Goal: Task Accomplishment & Management: Use online tool/utility

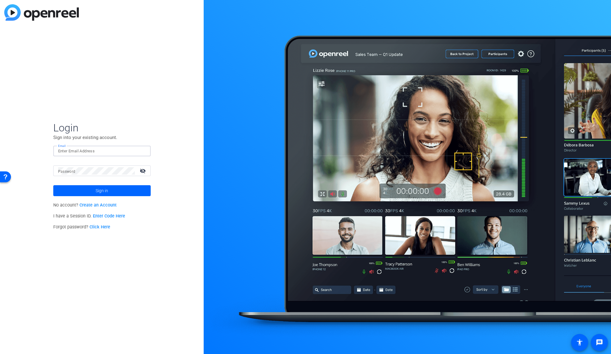
type input "[EMAIL_ADDRESS][PERSON_NAME][DOMAIN_NAME]"
click at [111, 190] on span at bounding box center [101, 191] width 97 height 15
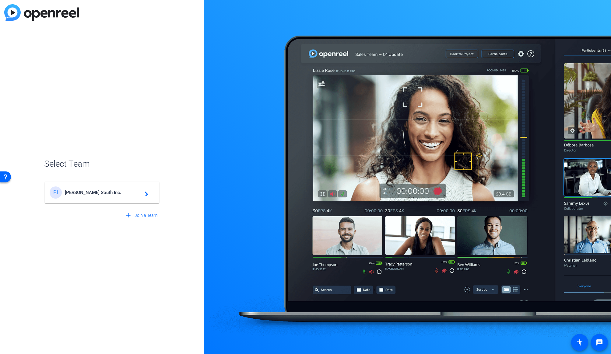
click at [111, 190] on span "[PERSON_NAME] South Inc." at bounding box center [103, 192] width 76 height 5
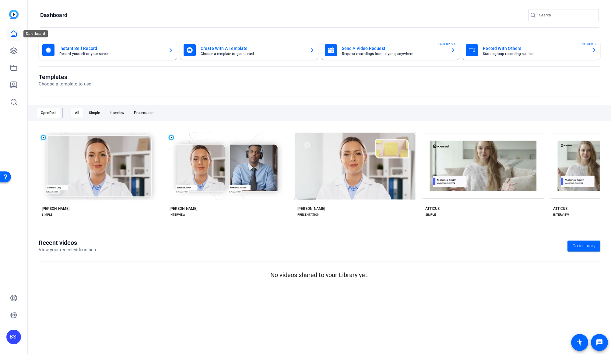
click at [14, 35] on icon at bounding box center [13, 34] width 5 height 6
click at [12, 52] on icon at bounding box center [13, 50] width 7 height 7
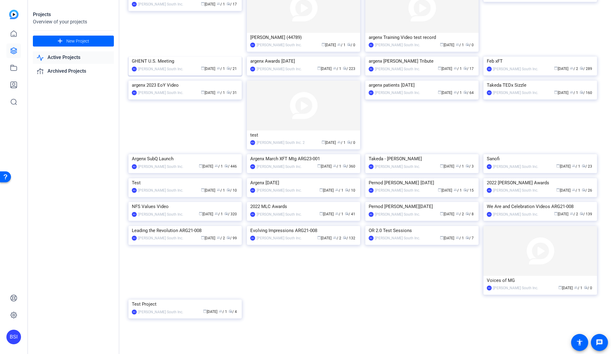
scroll to position [384, 0]
click at [172, 311] on div "[PERSON_NAME] South Inc." at bounding box center [160, 312] width 45 height 6
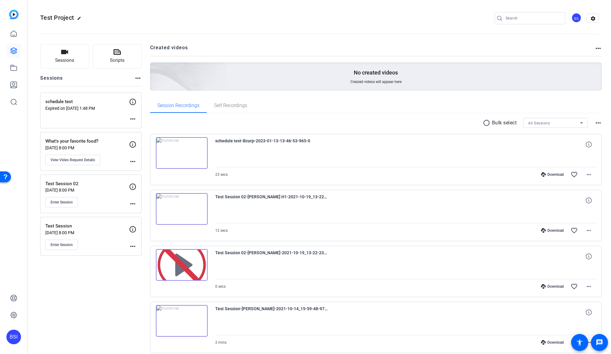
click at [137, 79] on mat-icon "more_horiz" at bounding box center [137, 78] width 7 height 7
click at [137, 79] on div at bounding box center [305, 177] width 611 height 354
click at [62, 61] on span "Sessions" at bounding box center [64, 60] width 19 height 7
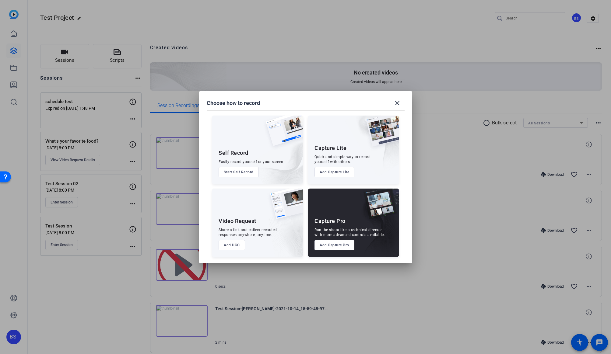
click at [338, 247] on button "Add Capture Pro" at bounding box center [335, 245] width 40 height 10
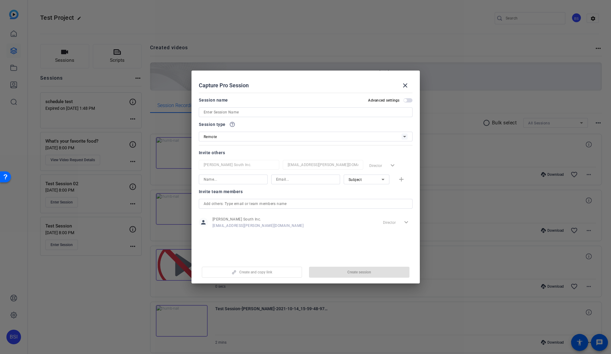
click at [227, 111] on input at bounding box center [306, 112] width 204 height 7
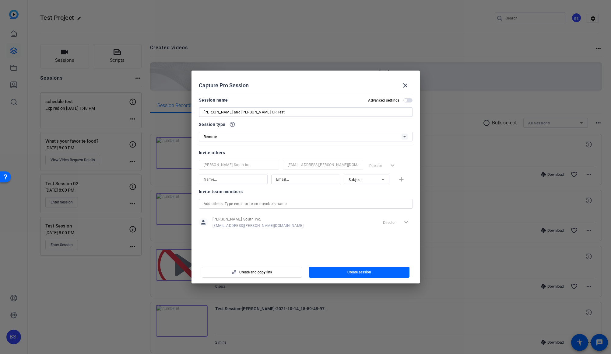
type input "[PERSON_NAME] and [PERSON_NAME] OR Test"
click at [405, 100] on span "button" at bounding box center [405, 100] width 3 height 3
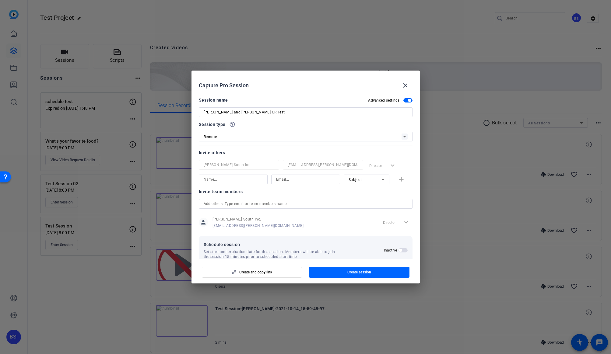
click at [405, 100] on span "button" at bounding box center [407, 100] width 9 height 4
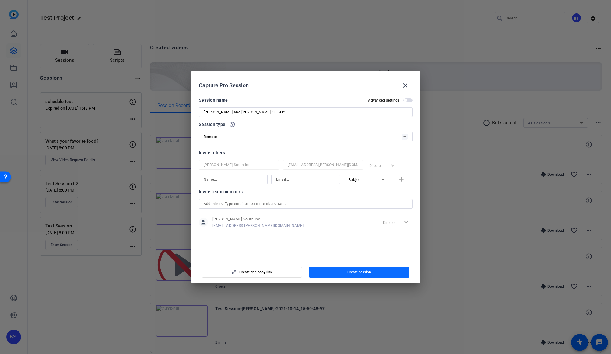
click at [349, 272] on span "Create session" at bounding box center [359, 272] width 24 height 5
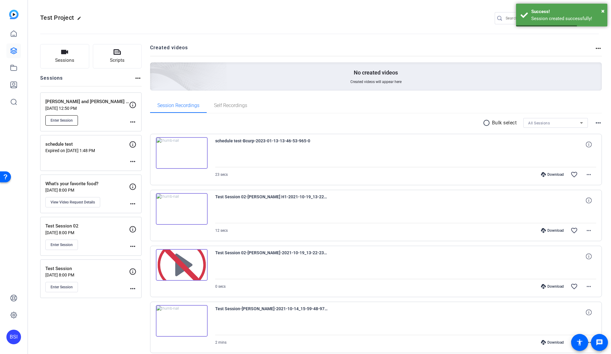
click at [58, 118] on span "Enter Session" at bounding box center [62, 120] width 22 height 5
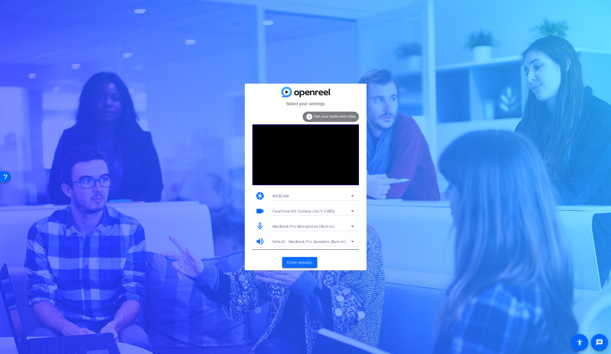
click at [302, 262] on span "Enter session" at bounding box center [299, 263] width 25 height 6
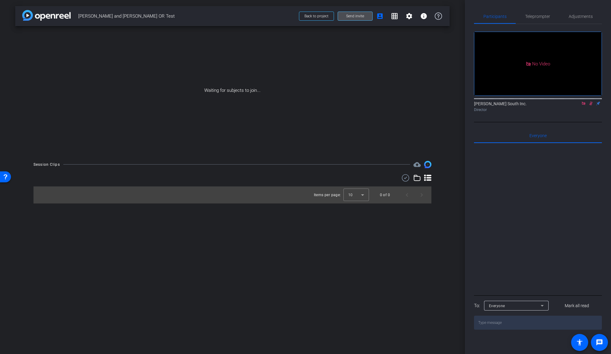
click at [347, 16] on span "Send invite" at bounding box center [355, 16] width 18 height 5
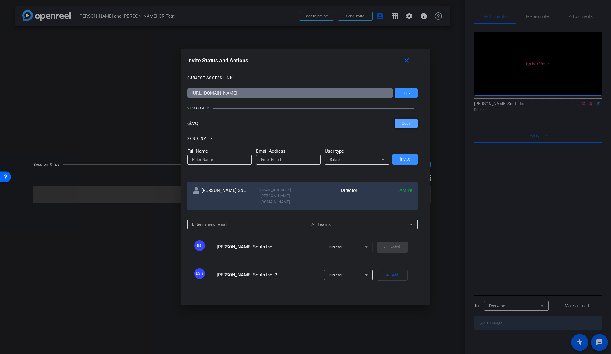
click at [403, 125] on span "Copy" at bounding box center [406, 124] width 9 height 5
click at [203, 161] on input at bounding box center [219, 159] width 55 height 7
type input "[PERSON_NAME]"
paste input "salavi@[PERSON_NAME]"
type input "[EMAIL_ADDRESS][PERSON_NAME][DOMAIN_NAME]"
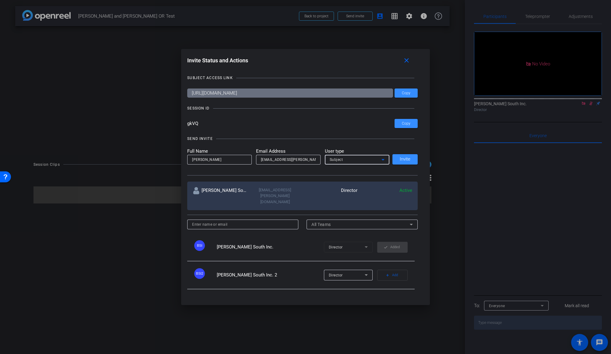
click at [345, 160] on div "Subject" at bounding box center [356, 160] width 52 height 8
click at [344, 173] on span "Collaborator" at bounding box center [341, 171] width 22 height 7
click at [380, 161] on icon at bounding box center [382, 159] width 7 height 7
click at [373, 158] on div at bounding box center [305, 177] width 611 height 354
click at [406, 158] on span "Invite" at bounding box center [405, 159] width 11 height 5
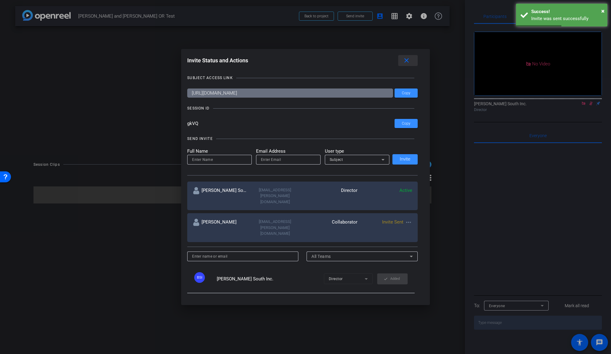
click at [407, 57] on span at bounding box center [407, 60] width 19 height 15
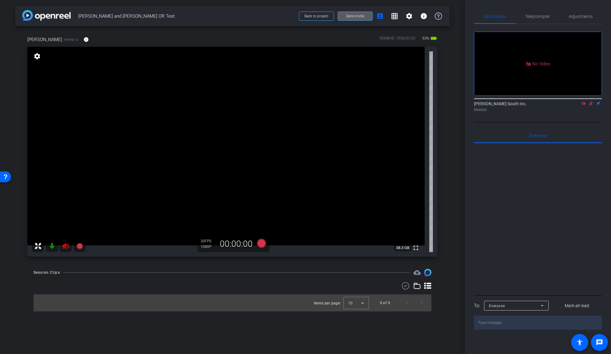
click at [590, 106] on icon at bounding box center [591, 103] width 5 height 4
click at [583, 106] on icon at bounding box center [583, 103] width 5 height 4
click at [65, 246] on icon at bounding box center [65, 246] width 7 height 7
click at [450, 226] on div "arrow_back [PERSON_NAME] and [PERSON_NAME] OR Test Back to project Send invite …" at bounding box center [232, 177] width 465 height 354
click at [456, 157] on div "arrow_back [PERSON_NAME] and [PERSON_NAME] OR Test Back to project Send invite …" at bounding box center [232, 177] width 465 height 354
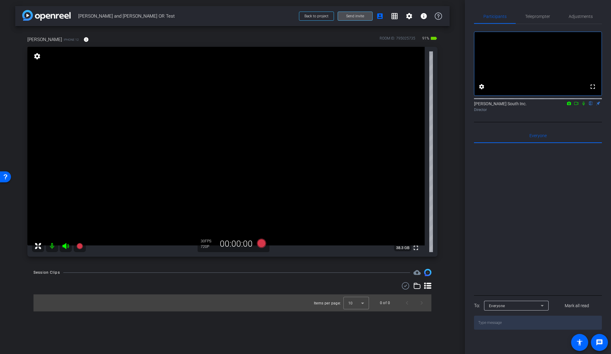
click at [355, 17] on span "Send invite" at bounding box center [355, 16] width 18 height 5
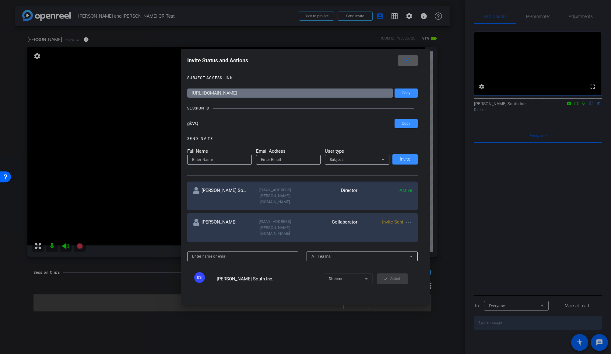
click at [404, 61] on mat-icon "close" at bounding box center [407, 61] width 8 height 8
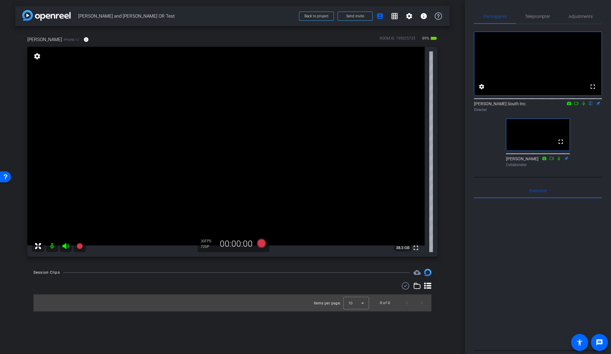
click at [451, 181] on div "arrow_back [PERSON_NAME] and [PERSON_NAME] OR Test Back to project Send invite …" at bounding box center [232, 177] width 465 height 354
click at [451, 164] on div "arrow_back [PERSON_NAME] and [PERSON_NAME] OR Test Back to project Send invite …" at bounding box center [232, 177] width 465 height 354
click at [446, 257] on div "[PERSON_NAME] iPhone 12 info ROOM ID: 795025735 88% battery_std fullscreen sett…" at bounding box center [232, 144] width 435 height 237
click at [447, 230] on div "[PERSON_NAME] iPhone 12 info ROOM ID: 795025735 88% battery_std fullscreen sett…" at bounding box center [232, 144] width 435 height 237
click at [450, 196] on div "arrow_back [PERSON_NAME] and [PERSON_NAME] OR Test Back to project Send invite …" at bounding box center [232, 177] width 465 height 354
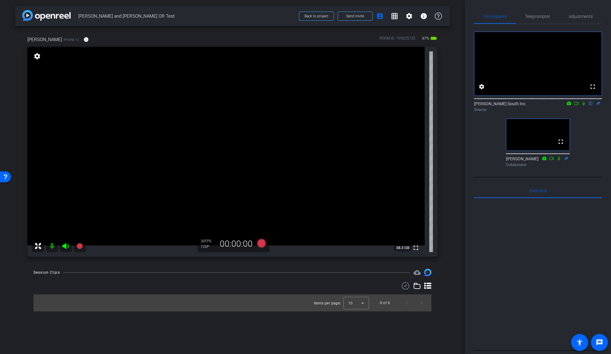
click at [450, 215] on div "arrow_back [PERSON_NAME] and [PERSON_NAME] OR Test Back to project Send invite …" at bounding box center [232, 177] width 465 height 354
click at [449, 199] on div "[PERSON_NAME] iPhone 12 info ROOM ID: 795025735 87% battery_std fullscreen sett…" at bounding box center [232, 144] width 435 height 237
click at [450, 186] on div "arrow_back [PERSON_NAME] and [PERSON_NAME] OR Test Back to project Send invite …" at bounding box center [232, 177] width 465 height 354
click at [448, 62] on div "[PERSON_NAME] iPhone 12 info ROOM ID: 795025735 87% battery_std fullscreen sett…" at bounding box center [232, 144] width 435 height 237
click at [446, 123] on div "[PERSON_NAME] iPhone 12 info ROOM ID: 795025735 87% battery_std fullscreen sett…" at bounding box center [232, 144] width 435 height 237
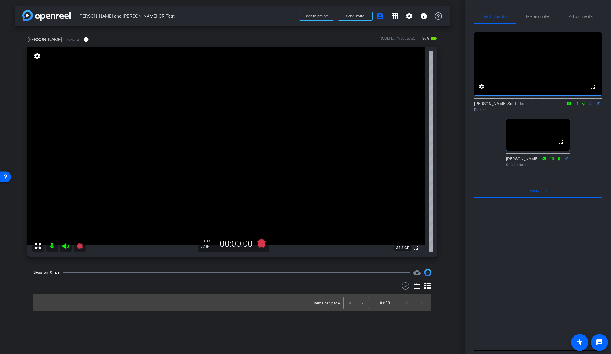
click at [453, 192] on div "arrow_back [PERSON_NAME] and [PERSON_NAME] OR Test Back to project Send invite …" at bounding box center [232, 177] width 465 height 354
click at [577, 106] on icon at bounding box center [576, 103] width 5 height 4
click at [584, 106] on icon at bounding box center [583, 103] width 5 height 4
click at [450, 155] on div "arrow_back [PERSON_NAME] and [PERSON_NAME] OR Test Back to project Send invite …" at bounding box center [232, 177] width 465 height 354
click at [448, 144] on div "[PERSON_NAME] iPhone 12 info ROOM ID: 795025735 85% battery_std fullscreen sett…" at bounding box center [232, 144] width 435 height 237
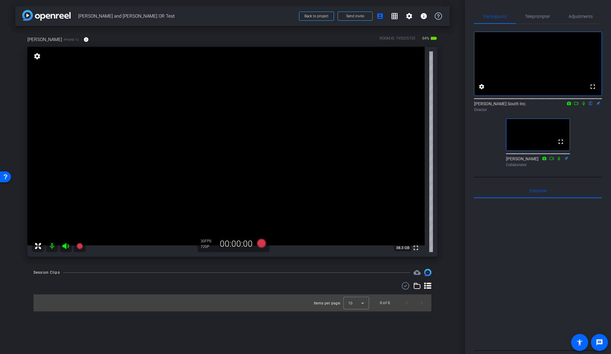
click at [444, 249] on div "[PERSON_NAME] iPhone 12 info ROOM ID: 795025735 84% battery_std fullscreen sett…" at bounding box center [232, 144] width 435 height 237
click at [448, 191] on div "[PERSON_NAME] iPhone 12 info ROOM ID: 795025735 84% battery_std fullscreen sett…" at bounding box center [232, 144] width 435 height 237
click at [443, 230] on div "[PERSON_NAME] iPhone 12 info ROOM ID: 795025735 84% battery_std fullscreen sett…" at bounding box center [232, 144] width 435 height 237
click at [450, 229] on div "arrow_back [PERSON_NAME] and [PERSON_NAME] OR Test Back to project Send invite …" at bounding box center [232, 177] width 465 height 354
click at [579, 16] on span "Adjustments" at bounding box center [581, 16] width 24 height 4
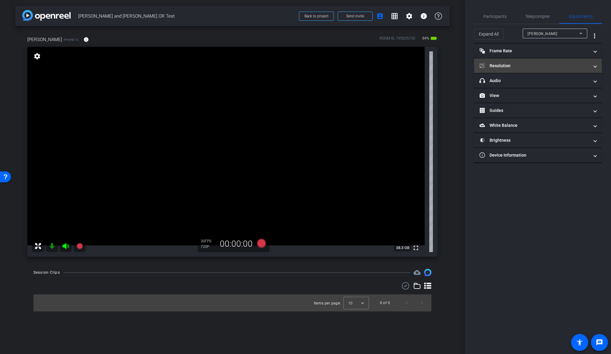
click at [517, 68] on mat-panel-title "Resolution" at bounding box center [535, 66] width 110 height 6
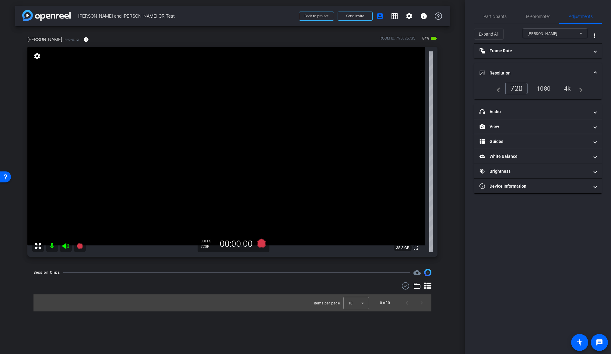
click at [544, 86] on div "1080" at bounding box center [543, 88] width 23 height 10
click at [503, 69] on mat-expansion-panel-header "Resolution" at bounding box center [538, 72] width 128 height 19
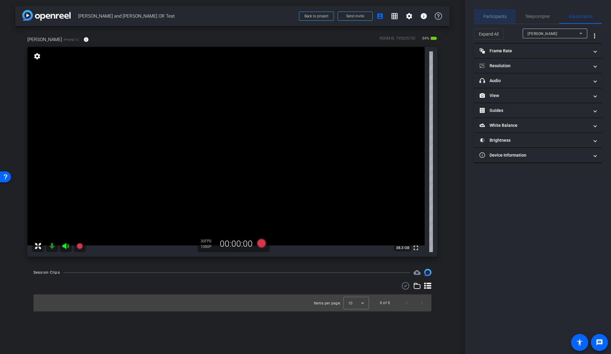
click at [496, 15] on span "Participants" at bounding box center [495, 16] width 23 height 4
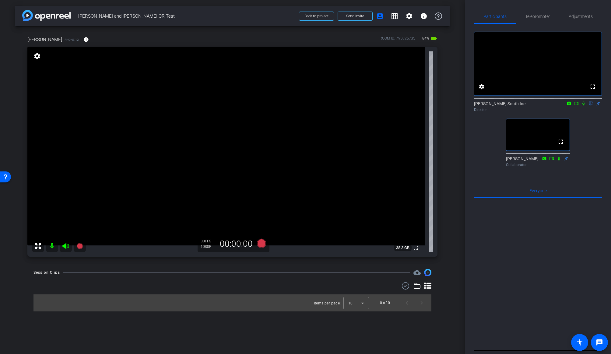
click at [449, 201] on div "[PERSON_NAME] iPhone 12 info ROOM ID: 795025735 84% battery_std fullscreen sett…" at bounding box center [232, 144] width 435 height 237
click at [449, 211] on div "[PERSON_NAME] iPhone 12 info ROOM ID: 795025735 84% battery_std fullscreen sett…" at bounding box center [232, 144] width 435 height 237
click at [448, 211] on div "[PERSON_NAME] iPhone 12 info ROOM ID: 795025735 84% battery_std fullscreen sett…" at bounding box center [232, 144] width 435 height 237
click at [225, 276] on div "Session Clips cloud_upload" at bounding box center [232, 272] width 398 height 7
click at [452, 229] on div "arrow_back [PERSON_NAME] and [PERSON_NAME] OR Test Back to project Send invite …" at bounding box center [232, 177] width 465 height 354
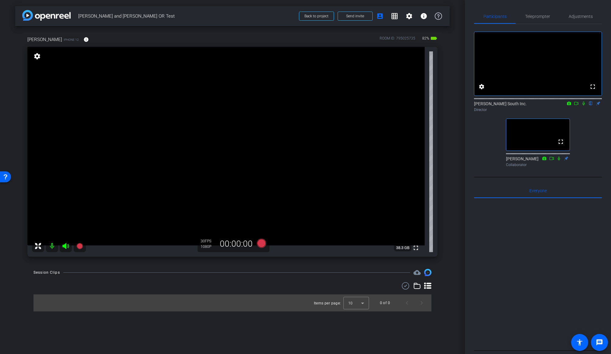
click at [446, 218] on div "[PERSON_NAME] iPhone 12 info ROOM ID: 795025735 82% battery_std fullscreen sett…" at bounding box center [232, 144] width 435 height 237
click at [445, 209] on div "[PERSON_NAME] iPhone 12 info ROOM ID: 795025735 82% battery_std fullscreen sett…" at bounding box center [232, 144] width 435 height 237
click at [453, 209] on div "arrow_back [PERSON_NAME] and [PERSON_NAME] OR Test Back to project Send invite …" at bounding box center [232, 177] width 465 height 354
click at [452, 202] on div "arrow_back [PERSON_NAME] and [PERSON_NAME] OR Test Back to project Send invite …" at bounding box center [232, 177] width 465 height 354
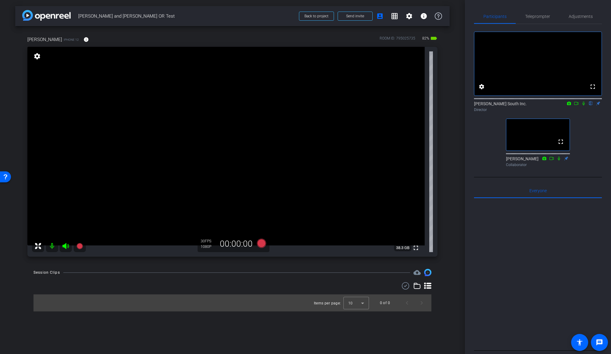
click at [446, 276] on div "Session Clips cloud_upload Items per page: 10 0 of 0" at bounding box center [232, 290] width 435 height 43
click at [443, 238] on div "[PERSON_NAME] iPhone 12 info ROOM ID: 795025735 81% battery_std fullscreen sett…" at bounding box center [232, 144] width 435 height 237
click at [427, 284] on icon at bounding box center [427, 286] width 7 height 6
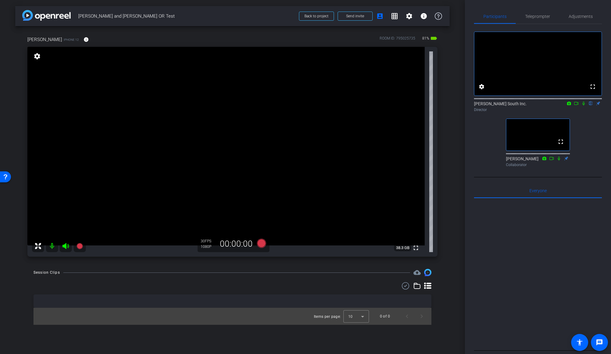
click at [427, 284] on icon at bounding box center [427, 286] width 7 height 6
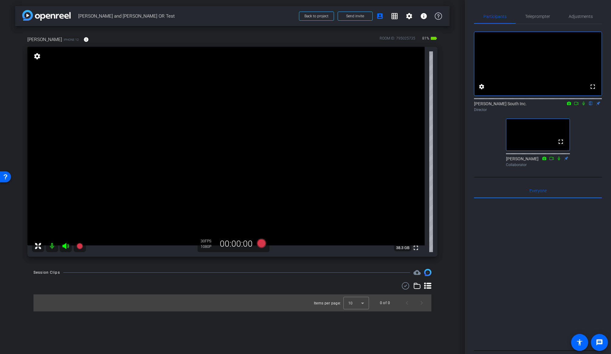
click at [427, 284] on icon at bounding box center [427, 286] width 7 height 6
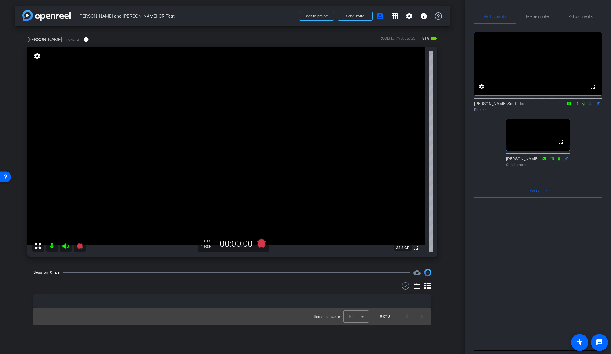
click at [427, 284] on icon at bounding box center [427, 286] width 7 height 6
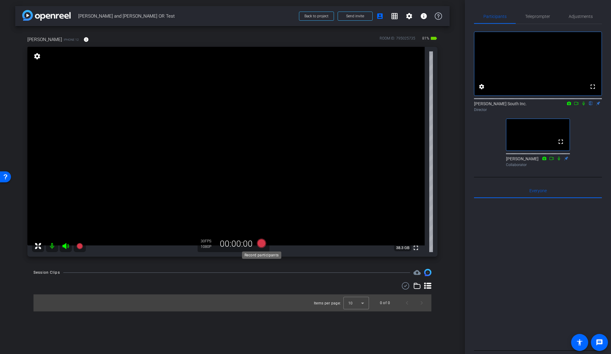
click at [261, 245] on icon at bounding box center [261, 243] width 9 height 9
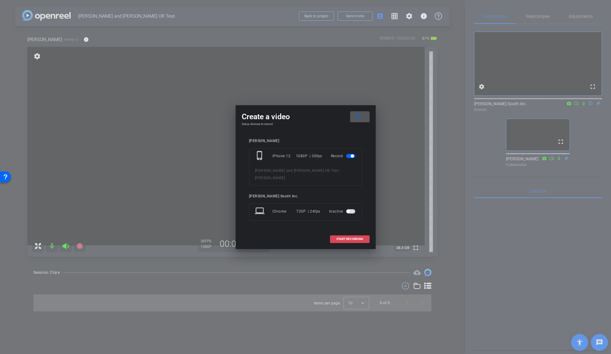
click at [347, 238] on span "START RECORDING" at bounding box center [349, 239] width 27 height 3
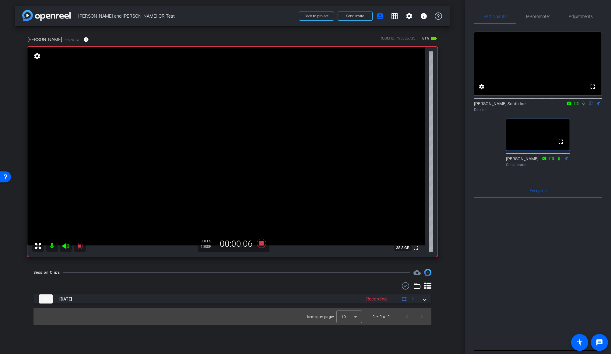
click at [426, 287] on icon at bounding box center [427, 286] width 7 height 7
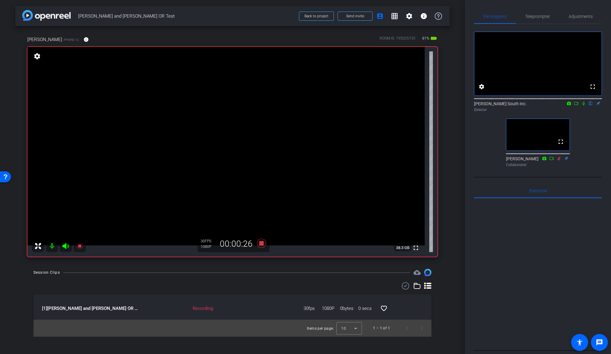
click at [584, 106] on icon at bounding box center [584, 104] width 2 height 4
click at [584, 106] on icon at bounding box center [583, 103] width 5 height 4
click at [260, 244] on icon at bounding box center [261, 243] width 9 height 9
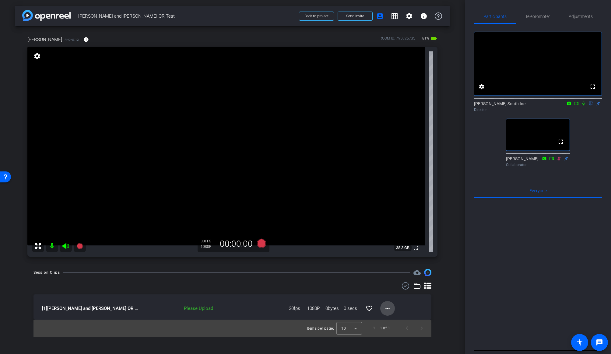
click at [387, 308] on mat-icon "more_horiz" at bounding box center [387, 308] width 7 height 7
click at [343, 281] on div at bounding box center [305, 177] width 611 height 354
click at [388, 311] on mat-icon "more_horiz" at bounding box center [387, 308] width 7 height 7
click at [389, 322] on span "Upload" at bounding box center [397, 321] width 24 height 7
click at [386, 309] on mat-icon "more_horiz" at bounding box center [387, 308] width 7 height 7
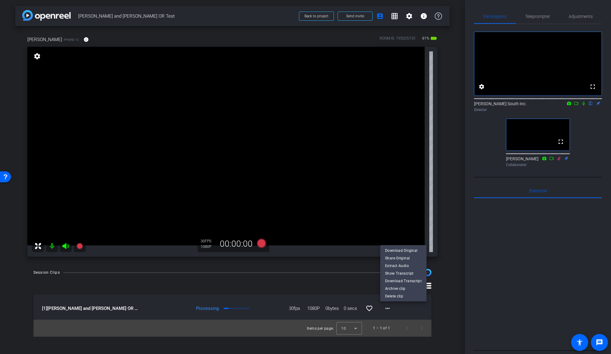
click at [358, 283] on div at bounding box center [305, 177] width 611 height 354
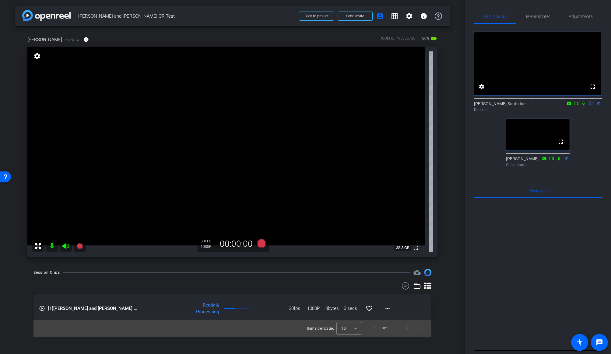
click at [315, 279] on div "Session Clips cloud_upload play_circle_outline [1] [PERSON_NAME] and [PERSON_NA…" at bounding box center [232, 303] width 435 height 68
click at [444, 309] on div "Session Clips cloud_upload play_circle_outline [1] [PERSON_NAME] and [PERSON_NA…" at bounding box center [232, 303] width 435 height 68
click at [449, 266] on div "arrow_back [PERSON_NAME] and [PERSON_NAME] OR Test Back to project Send invite …" at bounding box center [232, 177] width 465 height 354
click at [449, 273] on div "Session Clips cloud_upload play_circle_outline [1] [PERSON_NAME] and [PERSON_NA…" at bounding box center [232, 303] width 435 height 68
click at [447, 254] on div "[PERSON_NAME] iPhone 12 info ROOM ID: 795025735 80% battery_std fullscreen sett…" at bounding box center [232, 144] width 435 height 237
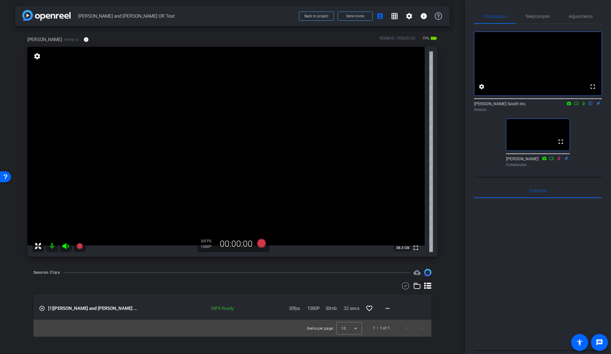
click at [441, 253] on div "[PERSON_NAME] iPhone 12 info ROOM ID: 795025735 79% battery_std fullscreen sett…" at bounding box center [232, 144] width 435 height 237
click at [446, 230] on div "[PERSON_NAME] iPhone 12 info ROOM ID: 795025735 79% battery_std fullscreen sett…" at bounding box center [232, 144] width 435 height 237
click at [447, 244] on div "[PERSON_NAME] iPhone 12 info ROOM ID: 795025735 79% battery_std fullscreen sett…" at bounding box center [232, 144] width 435 height 237
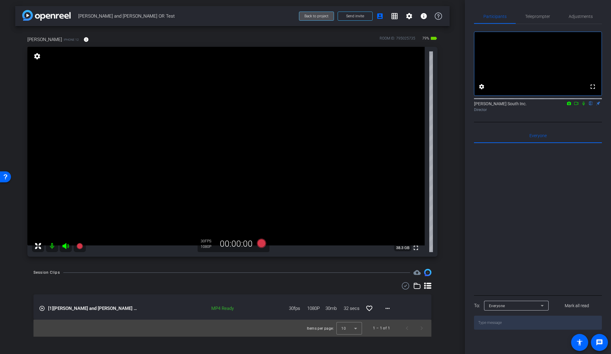
click at [313, 16] on span "Back to project" at bounding box center [317, 16] width 24 height 4
